Goal: Check status: Check status

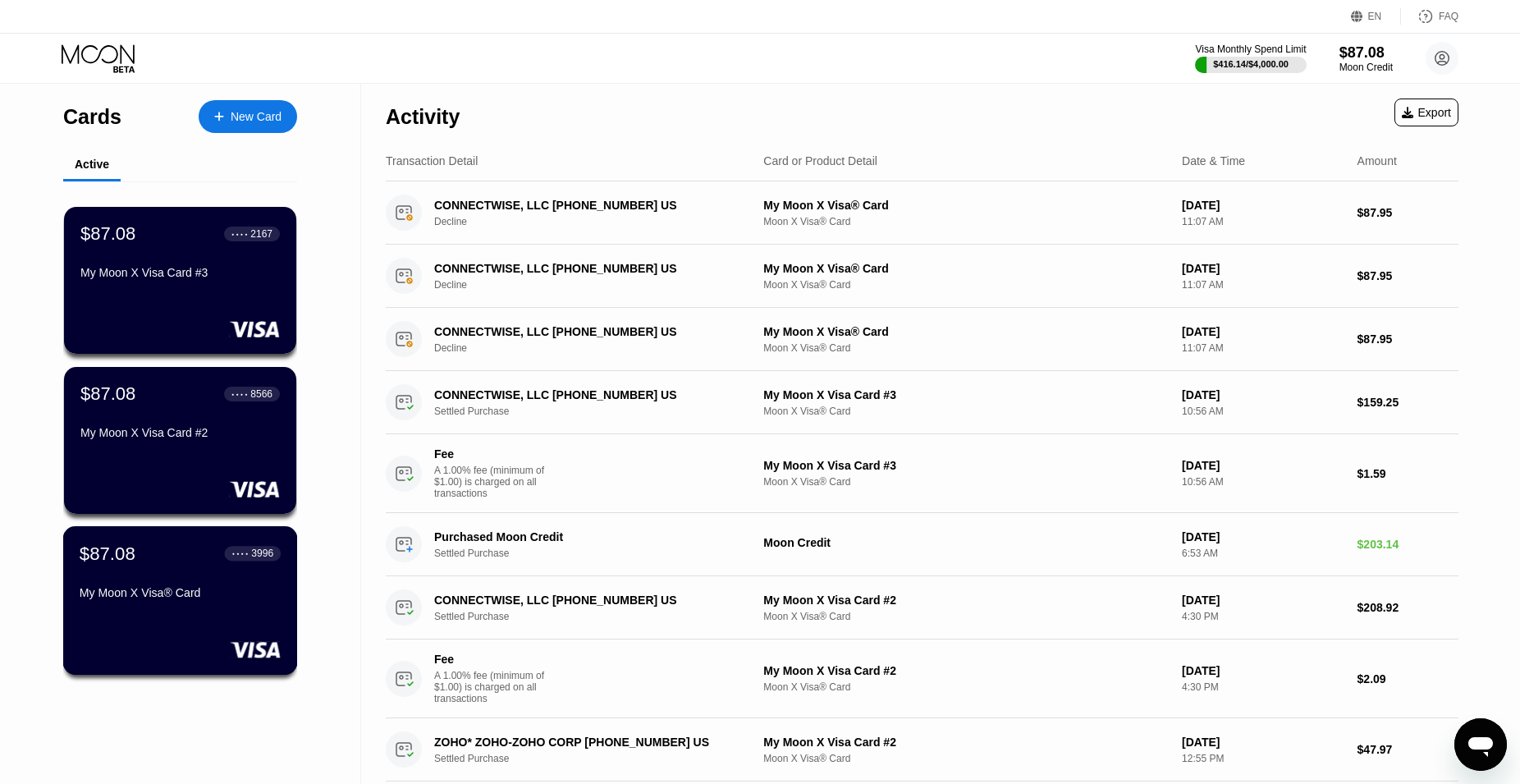
click at [169, 573] on div "$87.08 ● ● ● ● 3996 My Moon X Visa® Card" at bounding box center [181, 574] width 201 height 64
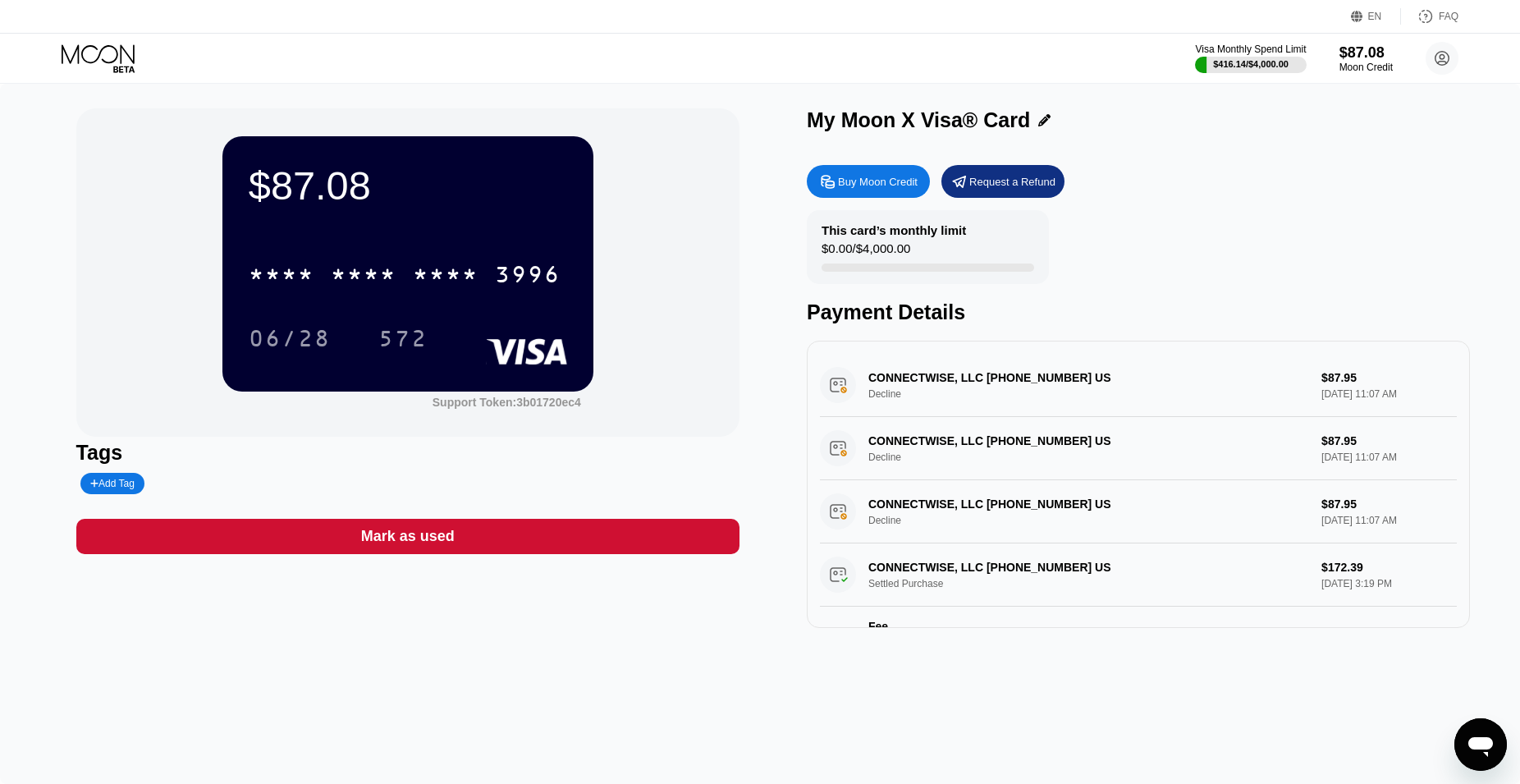
click at [962, 377] on div "CONNECTWISE, LLC [PHONE_NUMBER] US Decline $87.95 [DATE] 11:07 AM" at bounding box center [1139, 386] width 637 height 64
click at [93, 70] on icon at bounding box center [100, 59] width 76 height 29
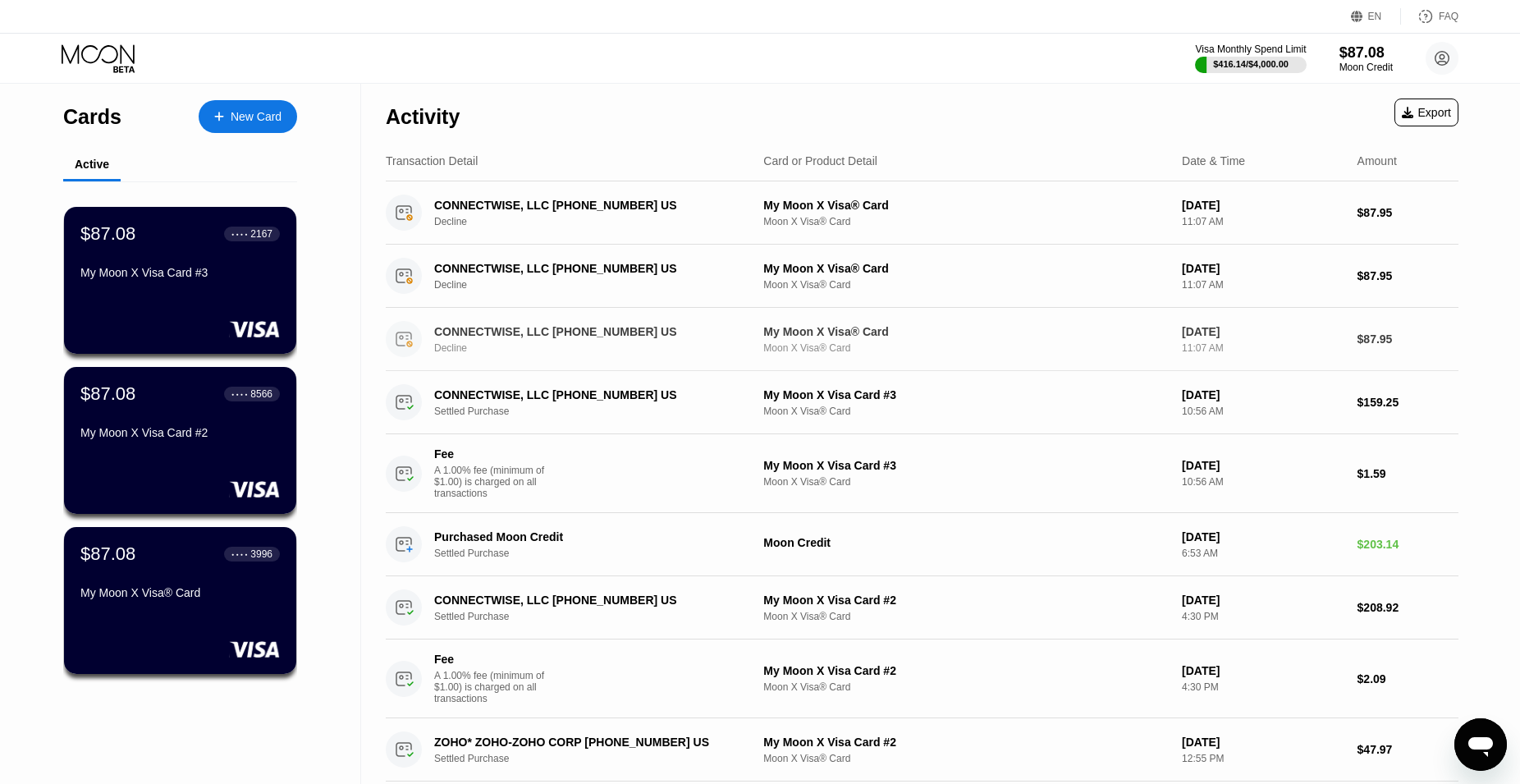
click at [793, 331] on div "My Moon X Visa® Card" at bounding box center [966, 331] width 406 height 13
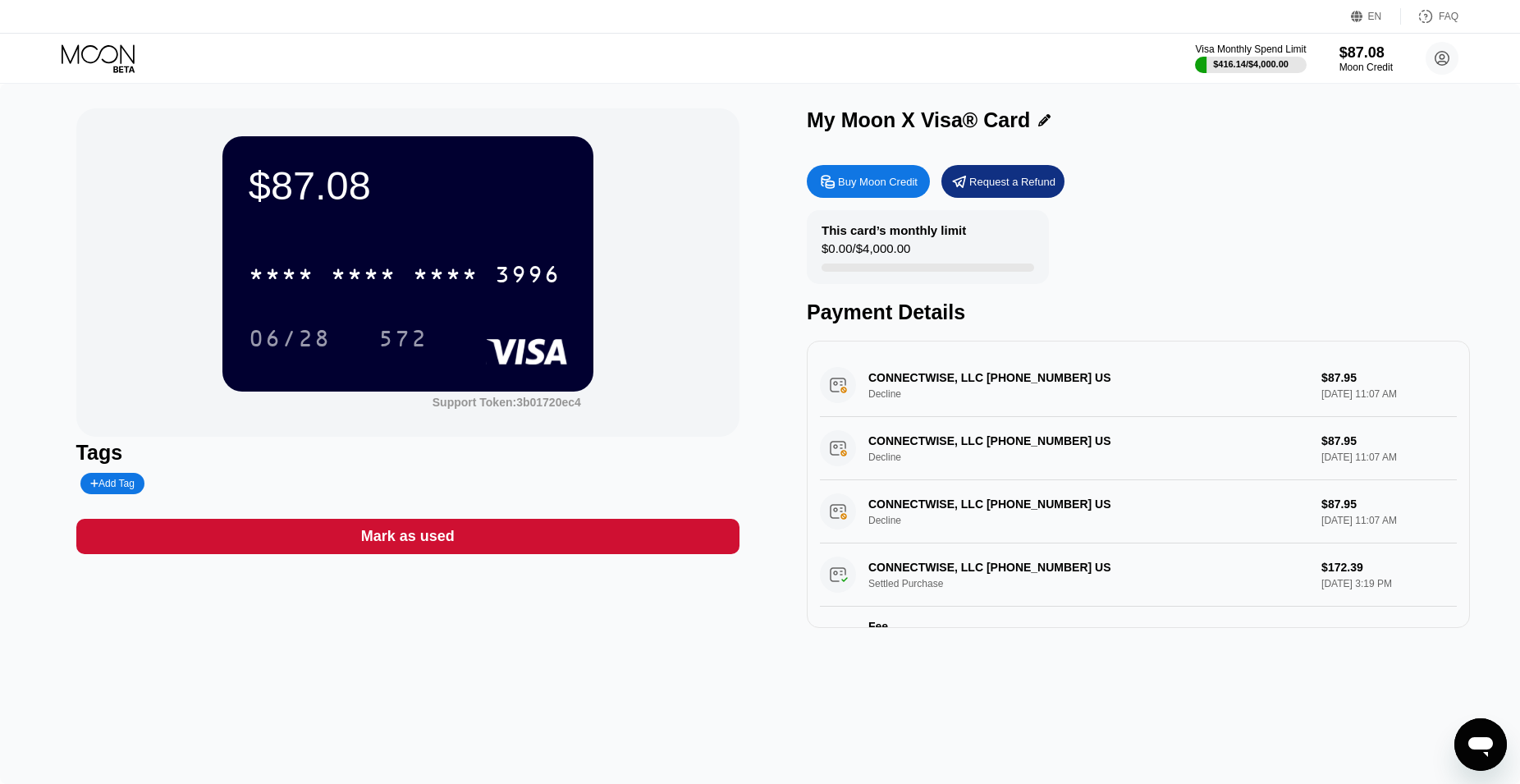
click at [1032, 381] on div "CONNECTWISE, LLC [PHONE_NUMBER] US Decline $87.95 [DATE] 11:07 AM" at bounding box center [1139, 386] width 637 height 64
drag, startPoint x: 983, startPoint y: 518, endPoint x: 974, endPoint y: 510, distance: 12.0
click at [974, 511] on div "CONNECTWISE, LLC [PHONE_NUMBER] US Decline $87.95 [DATE] 11:07 AM" at bounding box center [1139, 512] width 637 height 64
click at [976, 382] on div "CONNECTWISE, LLC [PHONE_NUMBER] US Decline $87.95 [DATE] 11:07 AM" at bounding box center [1139, 386] width 637 height 64
